Goal: Check status: Check status

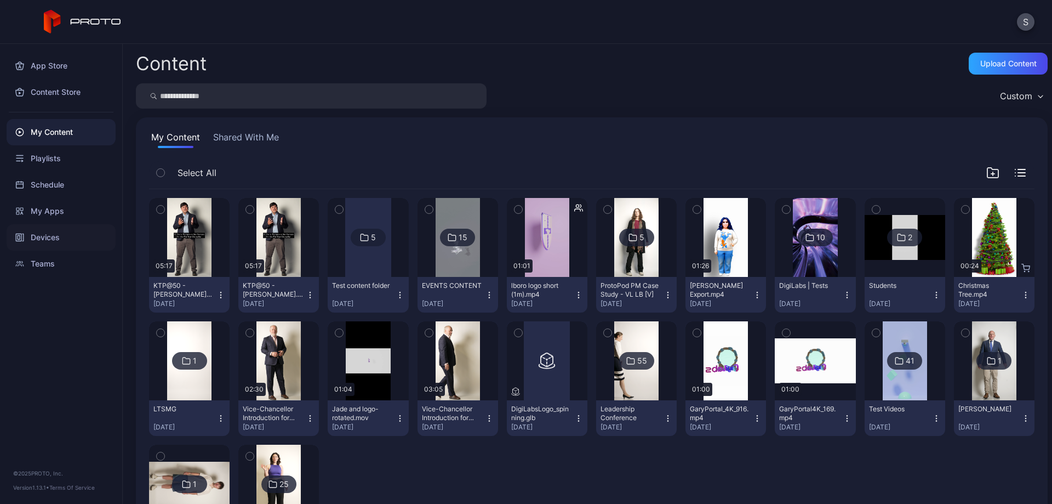
click at [47, 238] on div "Devices" at bounding box center [61, 237] width 109 height 26
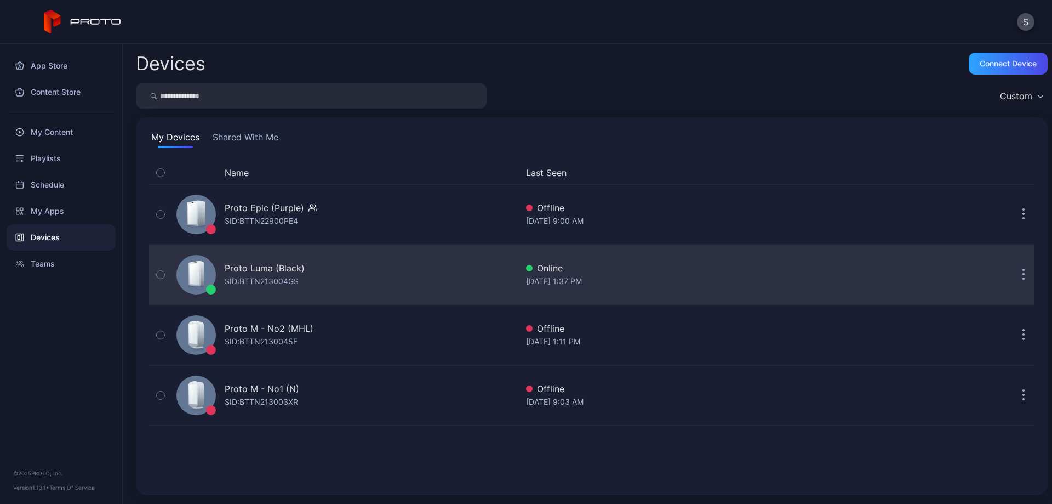
click at [270, 271] on div "Proto Luma (Black)" at bounding box center [265, 267] width 80 height 13
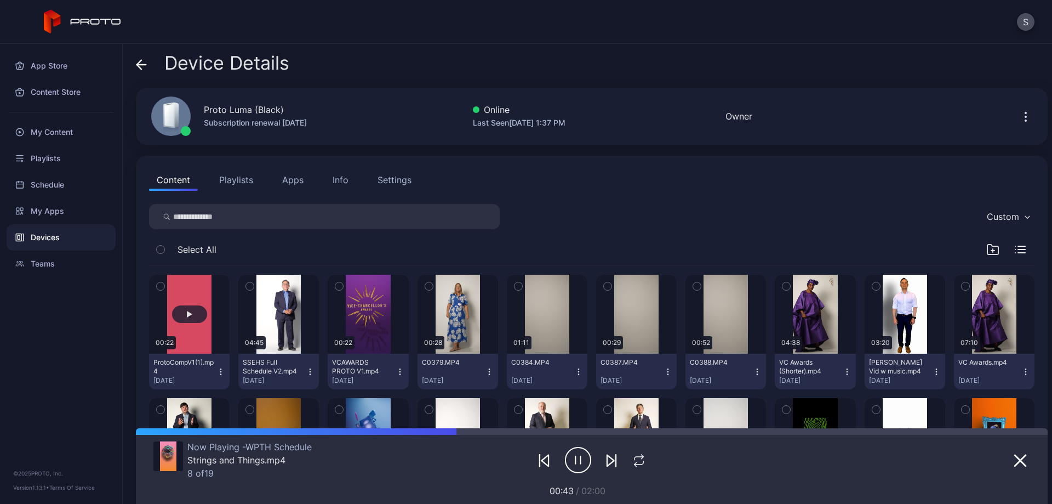
click at [190, 329] on button "button" at bounding box center [189, 314] width 81 height 79
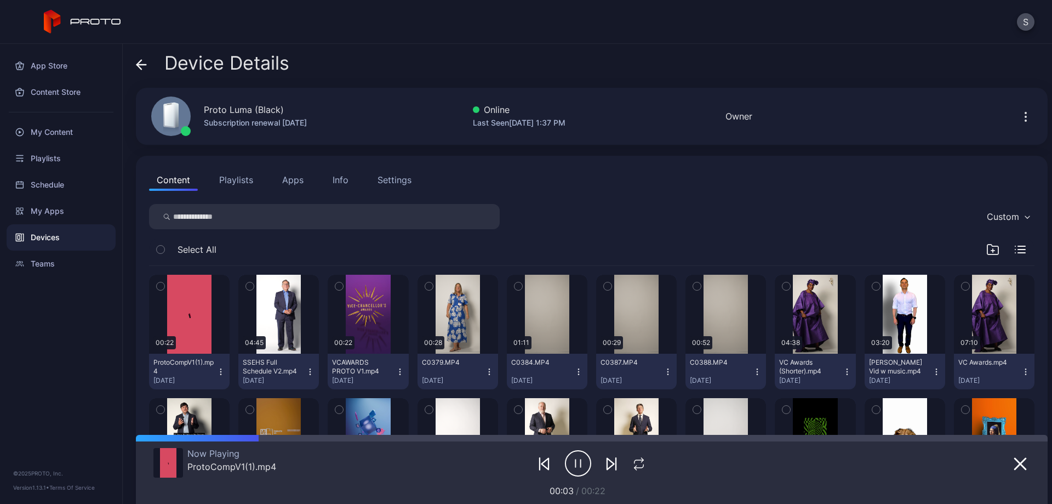
click at [229, 182] on button "Playlists" at bounding box center [236, 180] width 49 height 22
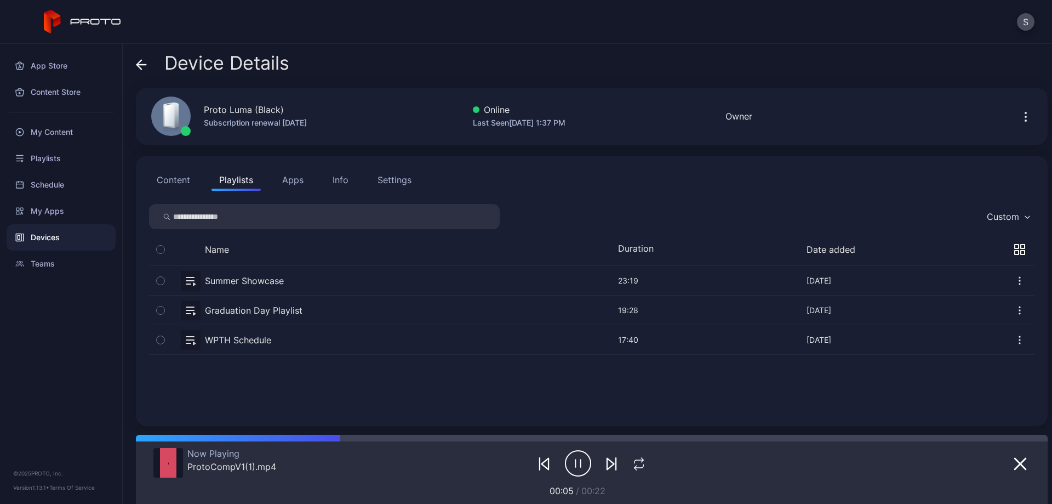
click at [212, 342] on button "button" at bounding box center [592, 339] width 886 height 29
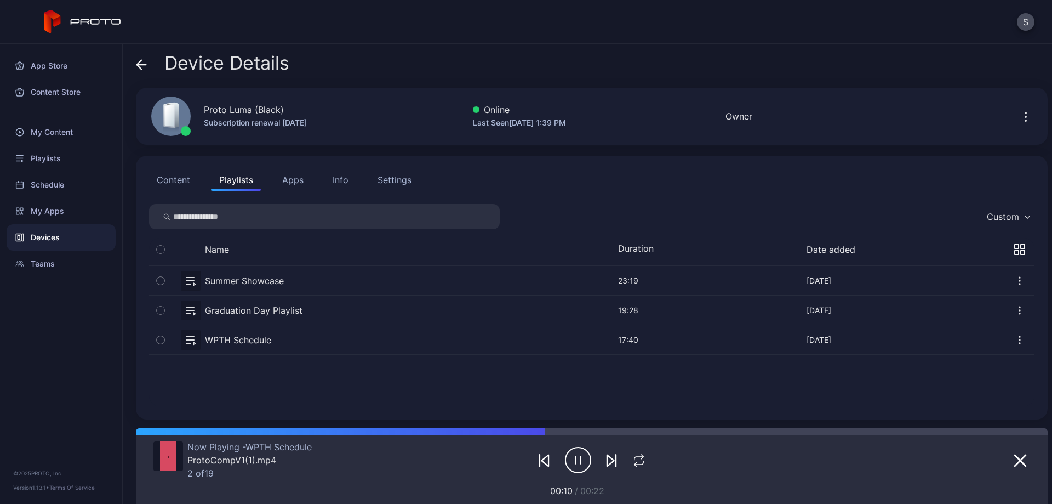
click at [418, 475] on div "Now Playing - WPTH Schedule ProtoCompV1(1).mp4 2 of 19" at bounding box center [299, 459] width 292 height 37
